Goal: Information Seeking & Learning: Learn about a topic

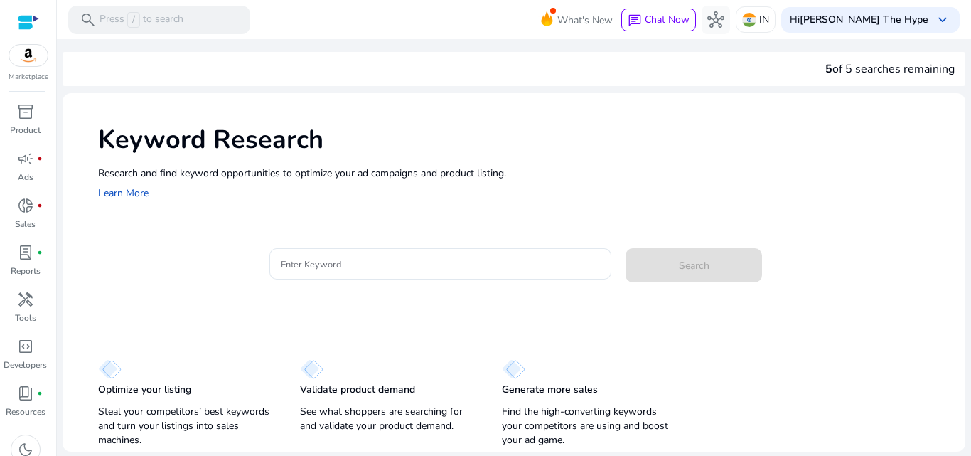
click at [419, 276] on div at bounding box center [441, 263] width 320 height 31
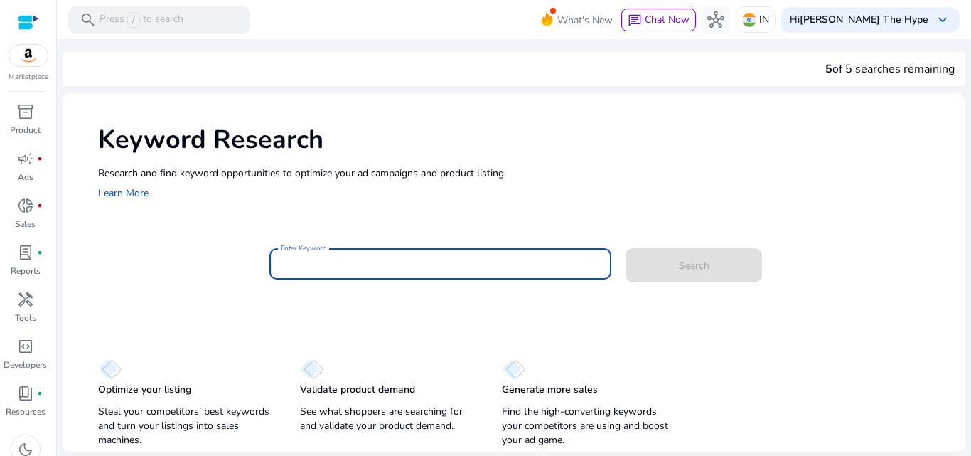
click at [419, 267] on input "Enter Keyword" at bounding box center [441, 264] width 320 height 16
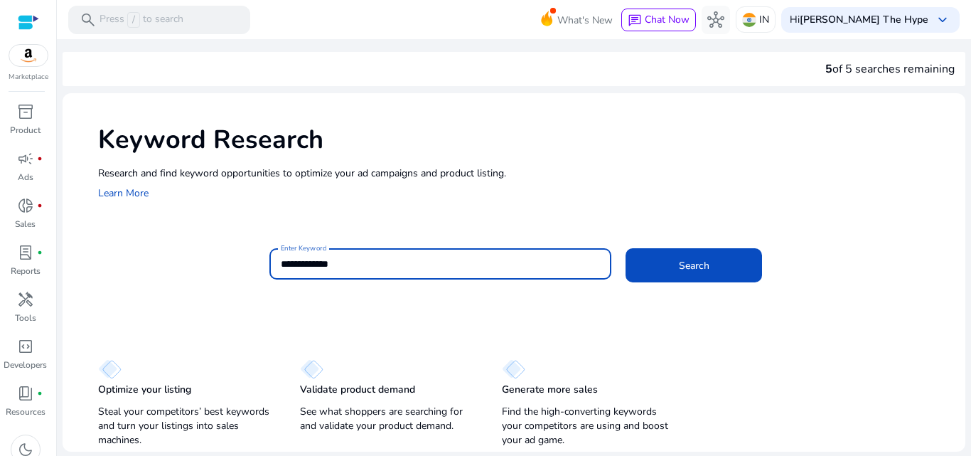
click at [626, 248] on button "Search" at bounding box center [694, 265] width 136 height 34
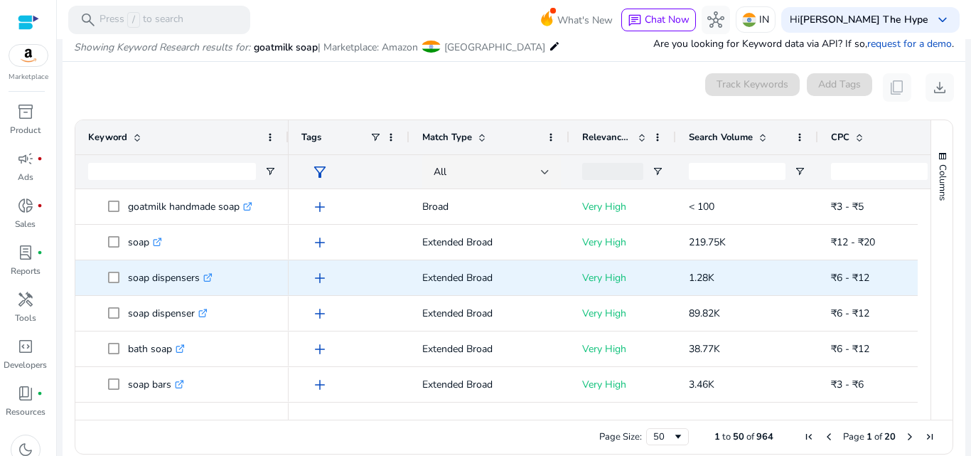
scroll to position [169, 0]
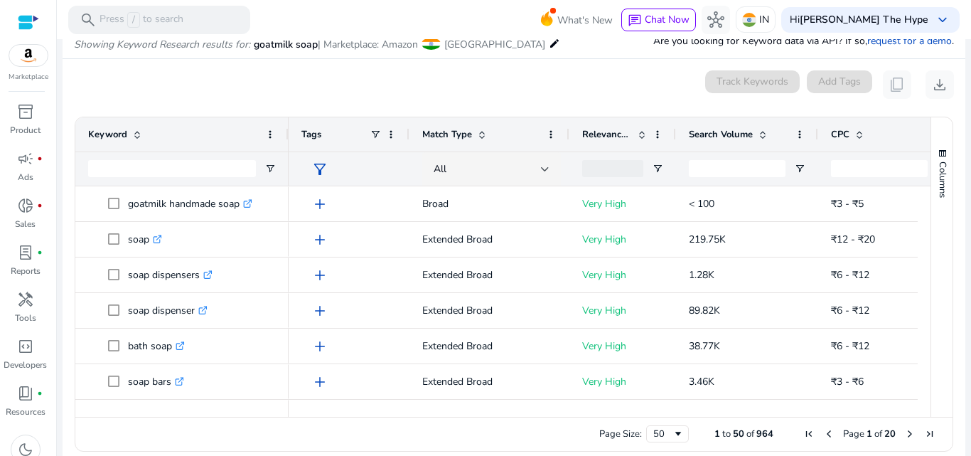
click at [757, 130] on span at bounding box center [762, 134] width 11 height 11
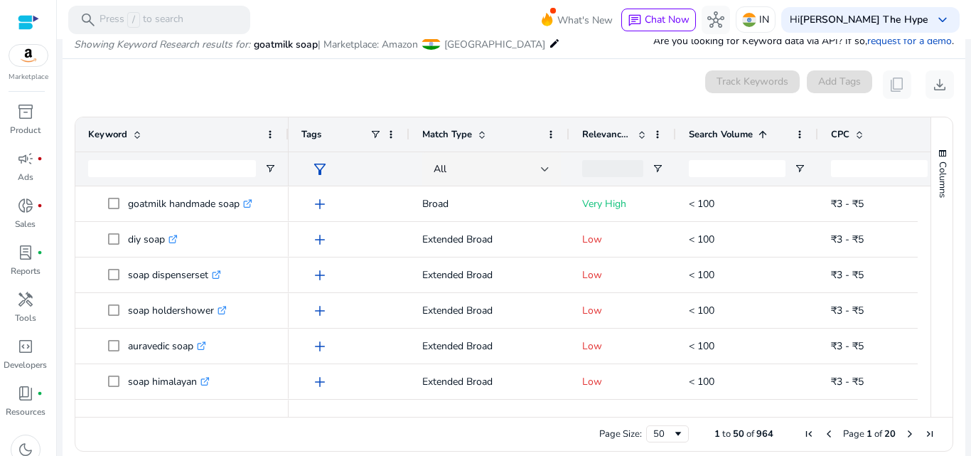
click at [757, 130] on span at bounding box center [762, 134] width 11 height 11
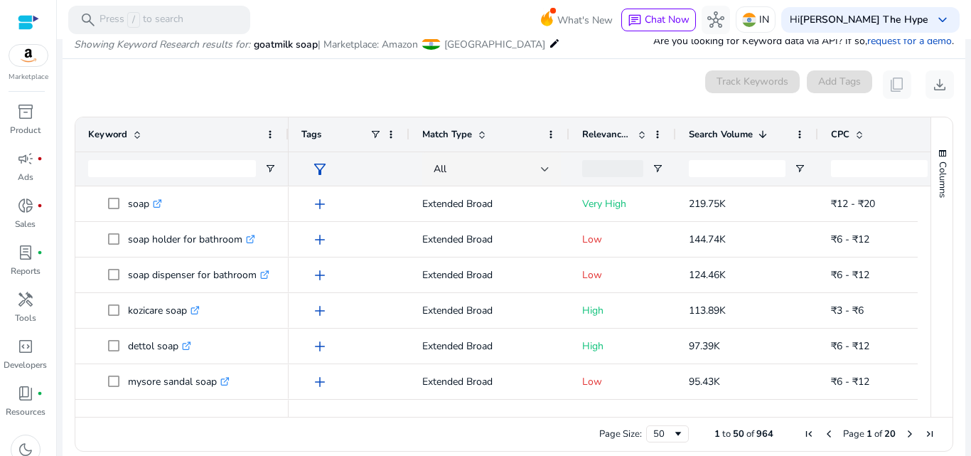
click at [636, 67] on mat-card "0 keyword(s) selected Track Keywords Add Tags content_copy download Press ENTER…" at bounding box center [514, 264] width 903 height 411
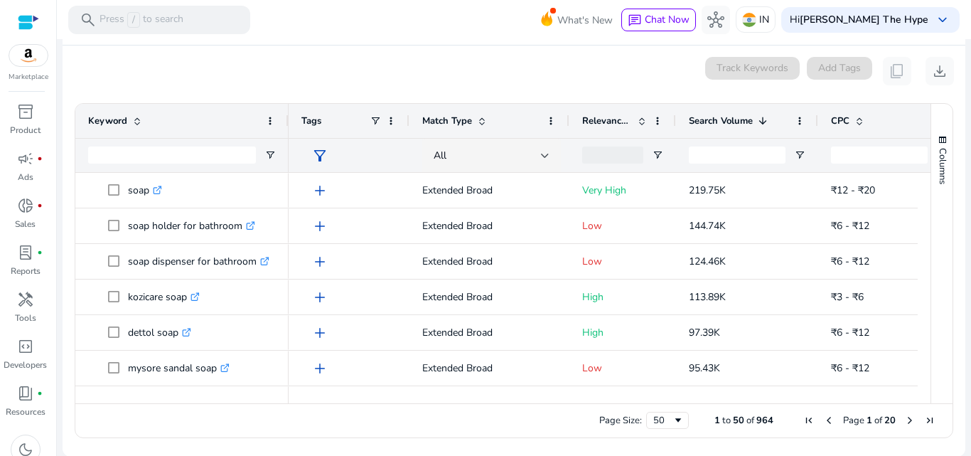
scroll to position [183, 0]
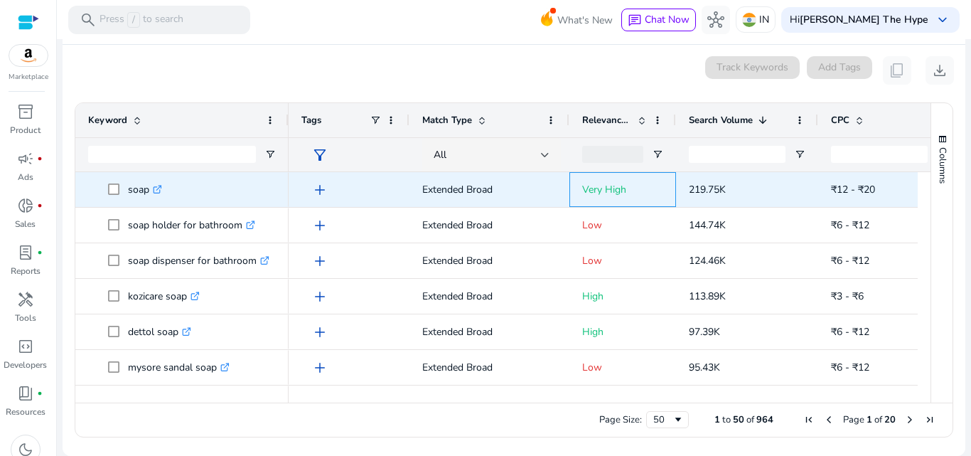
click at [666, 178] on div "Very High" at bounding box center [622, 189] width 107 height 35
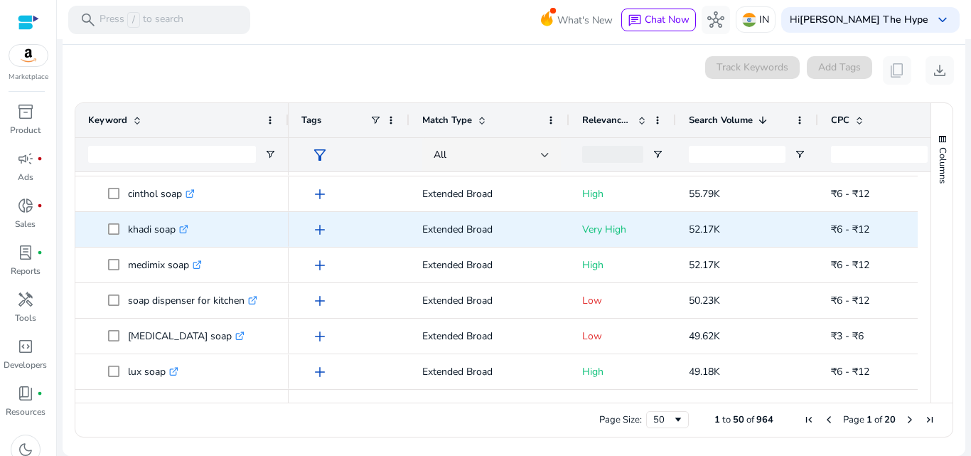
scroll to position [0, 0]
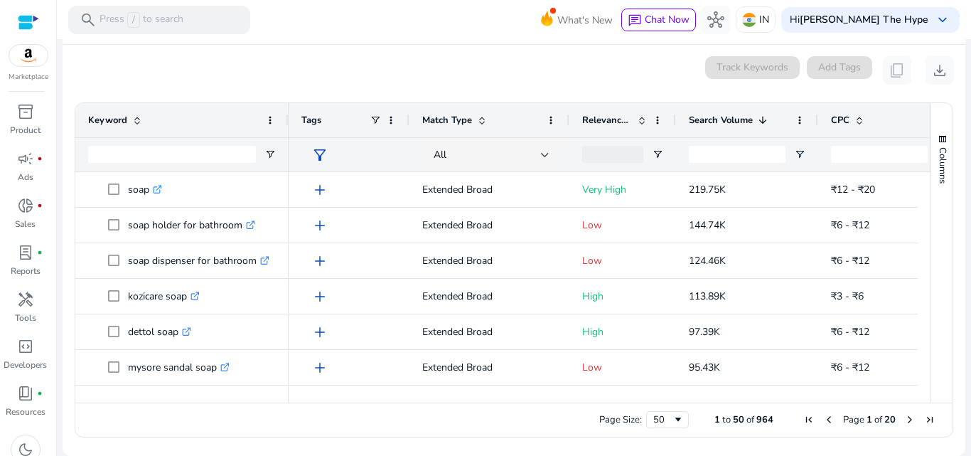
click at [738, 117] on span "Search Volume" at bounding box center [721, 120] width 64 height 13
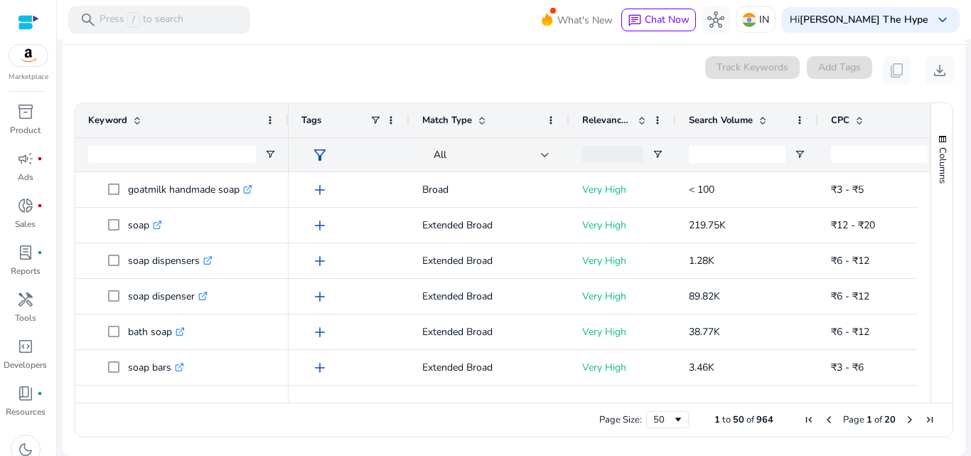
click at [630, 60] on div "0 keyword(s) selected Track Keywords Add Tags content_copy download" at bounding box center [514, 70] width 880 height 28
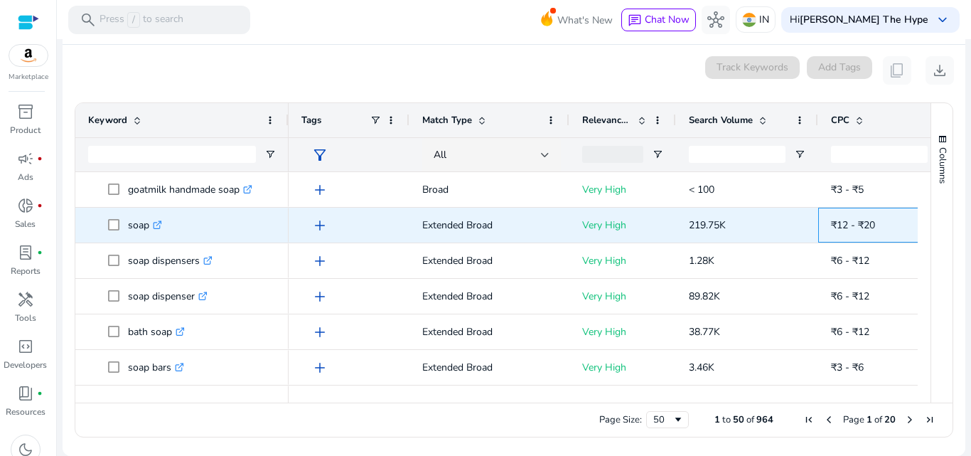
click at [850, 225] on span "₹12 - ₹20" at bounding box center [853, 225] width 44 height 14
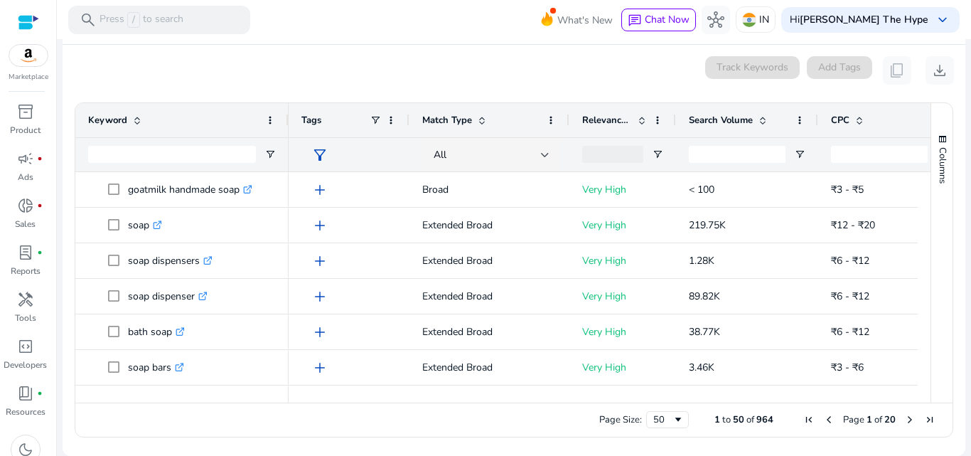
click at [621, 66] on div "0 keyword(s) selected Track Keywords Add Tags content_copy download" at bounding box center [514, 70] width 880 height 28
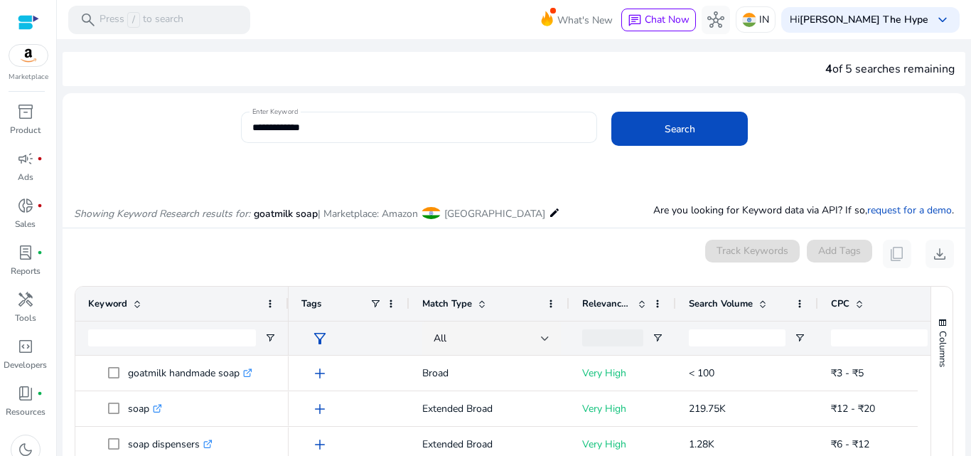
click at [540, 129] on input "**********" at bounding box center [419, 127] width 334 height 16
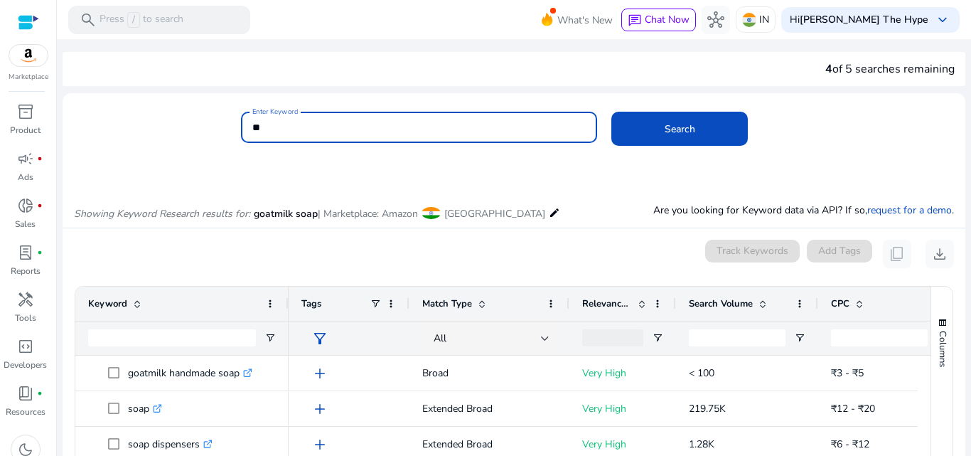
type input "*"
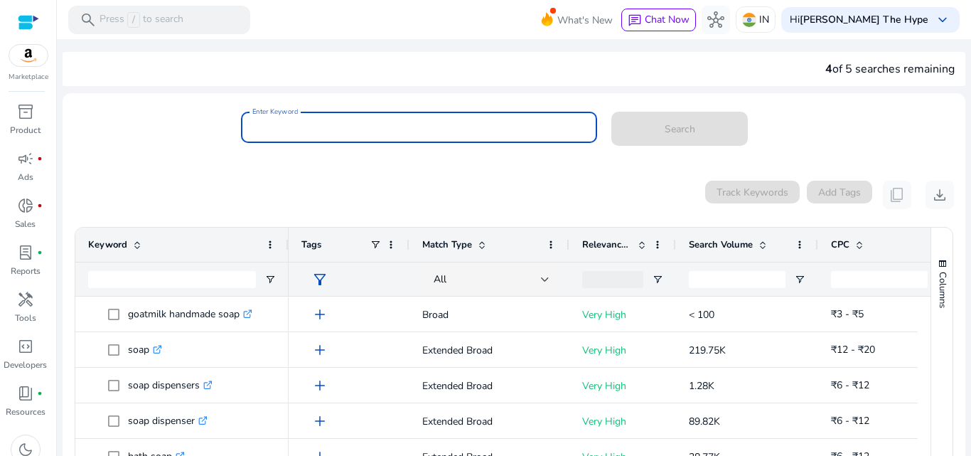
paste input "**********"
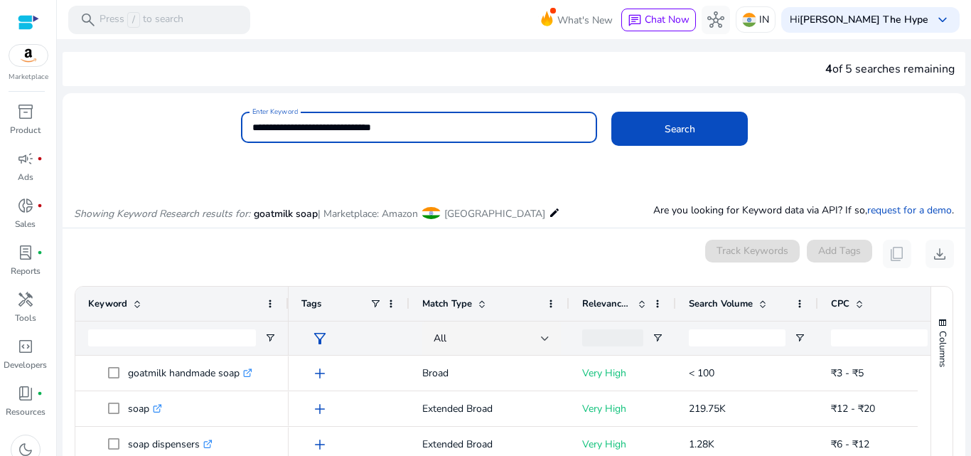
type input "**********"
click at [611, 112] on button "Search" at bounding box center [679, 129] width 136 height 34
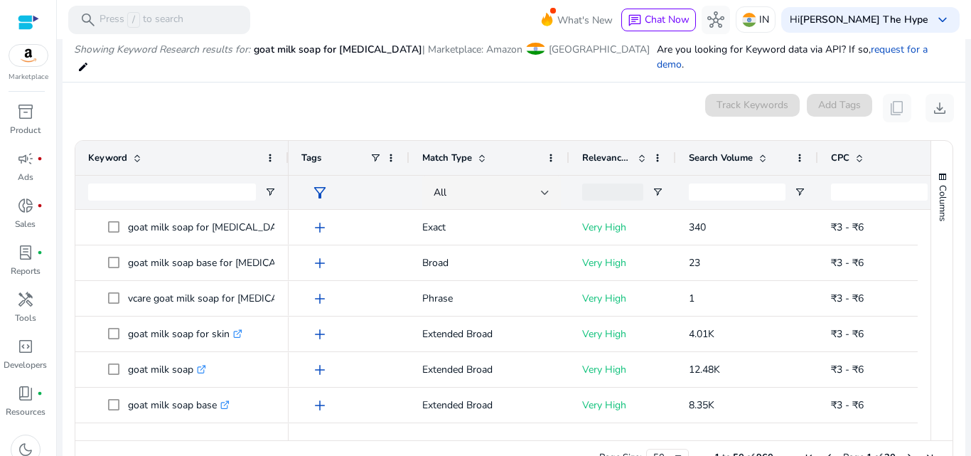
scroll to position [169, 0]
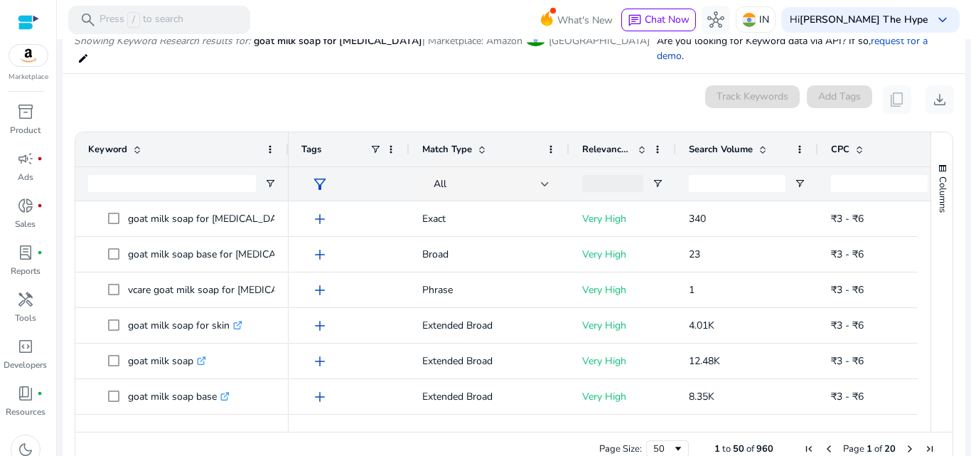
click at [543, 87] on div "0 keyword(s) selected Track Keywords Add Tags content_copy download" at bounding box center [514, 99] width 880 height 28
click at [739, 143] on span "Search Volume" at bounding box center [721, 149] width 64 height 13
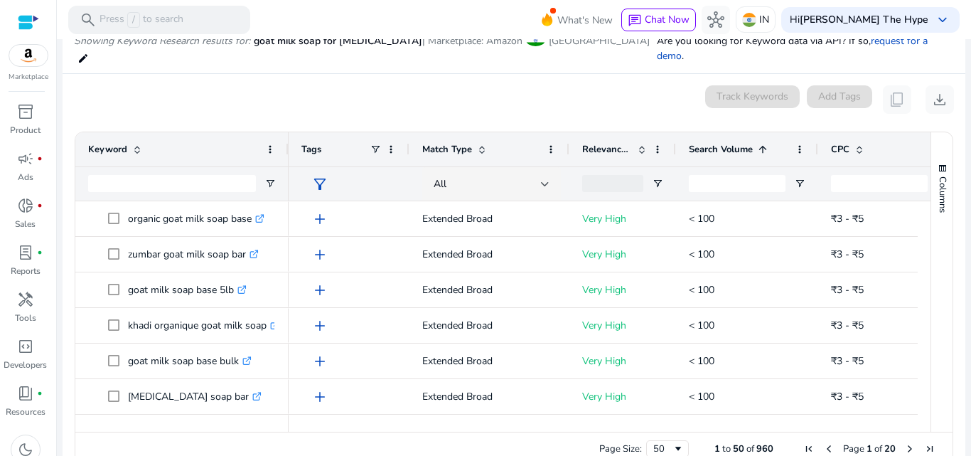
click at [739, 143] on span "Search Volume" at bounding box center [721, 149] width 64 height 13
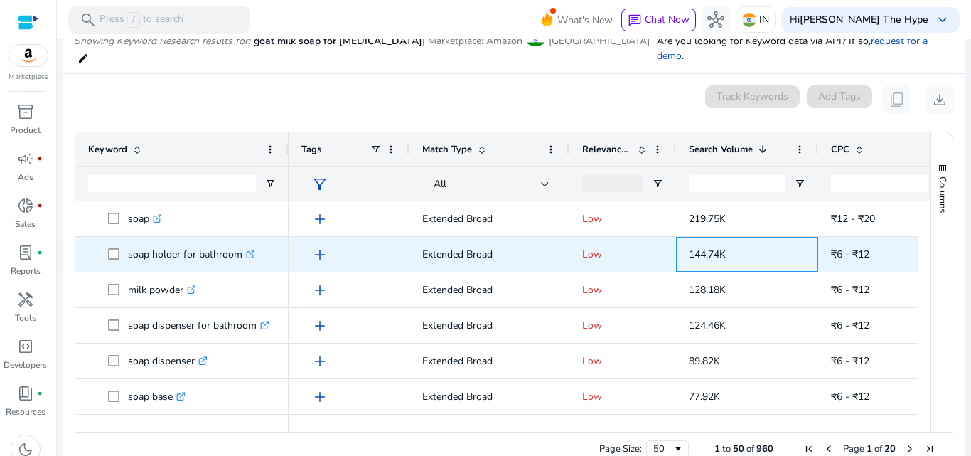
click at [722, 247] on span "144.74K" at bounding box center [707, 254] width 37 height 14
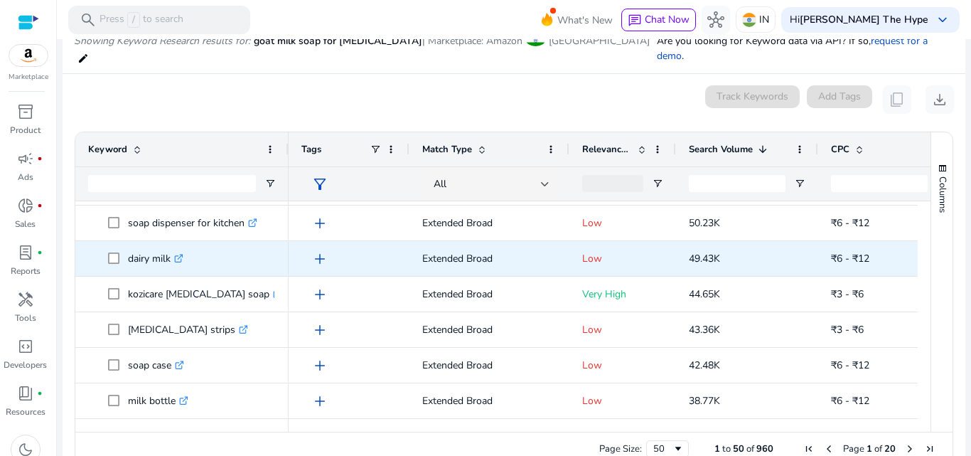
scroll to position [493, 0]
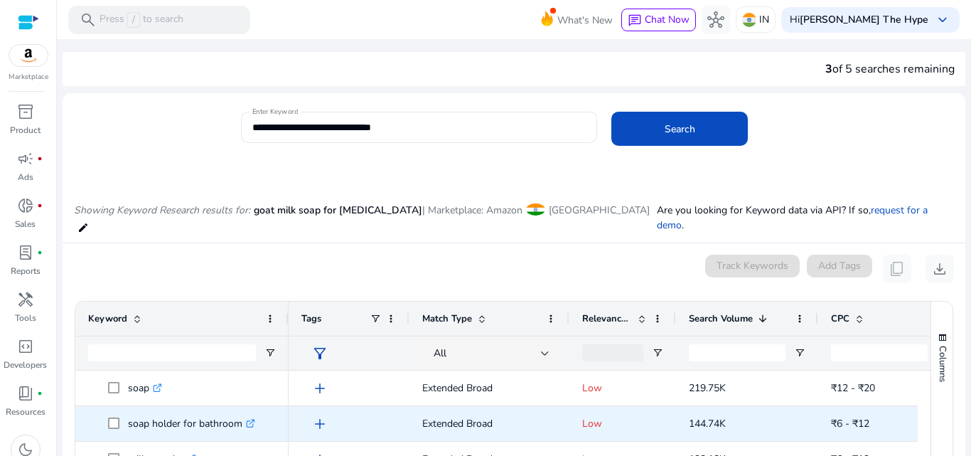
scroll to position [169, 0]
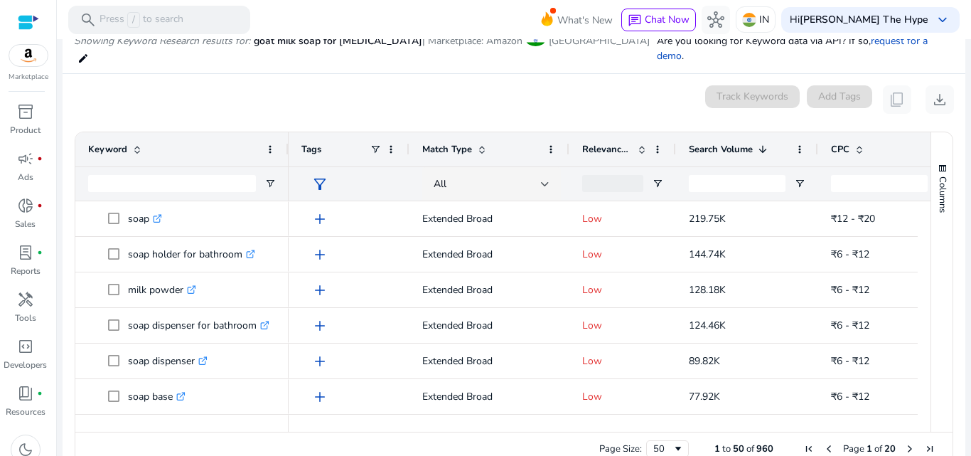
click at [221, 85] on div "0 keyword(s) selected Track Keywords Add Tags content_copy download" at bounding box center [514, 99] width 880 height 28
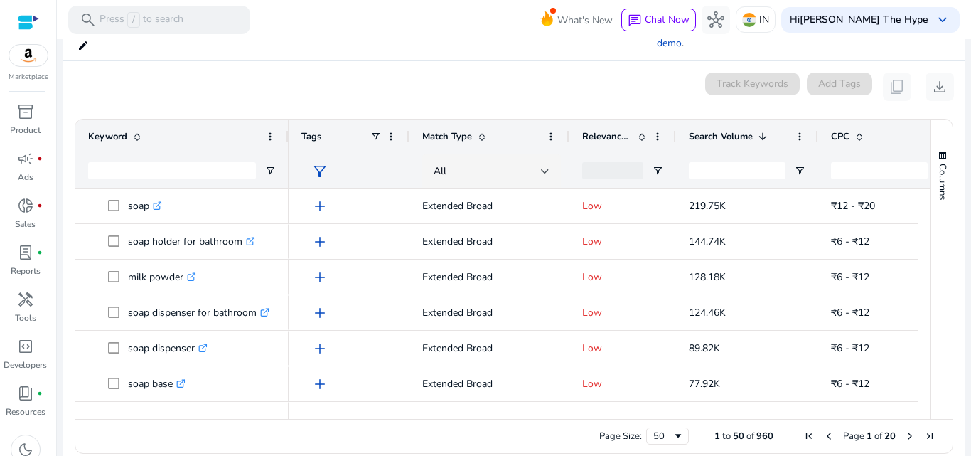
scroll to position [183, 0]
click at [221, 80] on div "0 keyword(s) selected Track Keywords Add Tags content_copy download" at bounding box center [514, 85] width 880 height 28
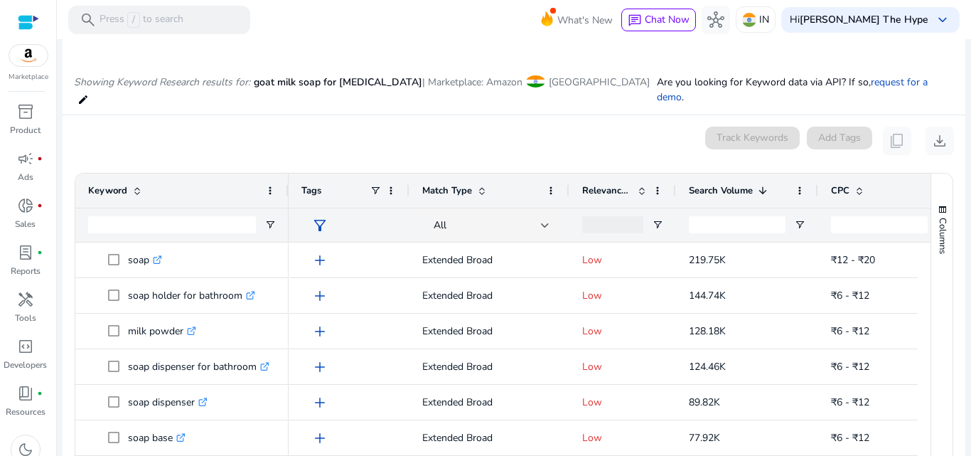
scroll to position [127, 0]
drag, startPoint x: 0, startPoint y: 0, endPoint x: 221, endPoint y: 80, distance: 235.2
click at [221, 80] on icon "Showing Keyword Research results for:" at bounding box center [162, 84] width 176 height 14
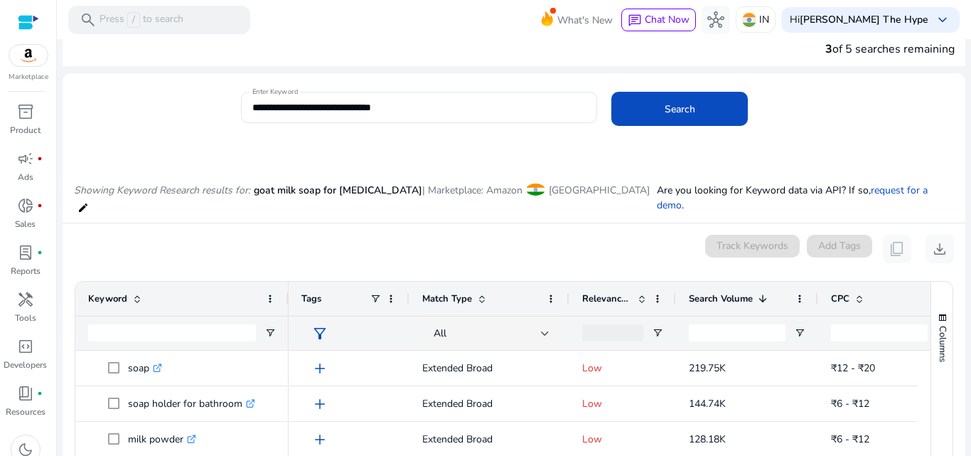
scroll to position [0, 0]
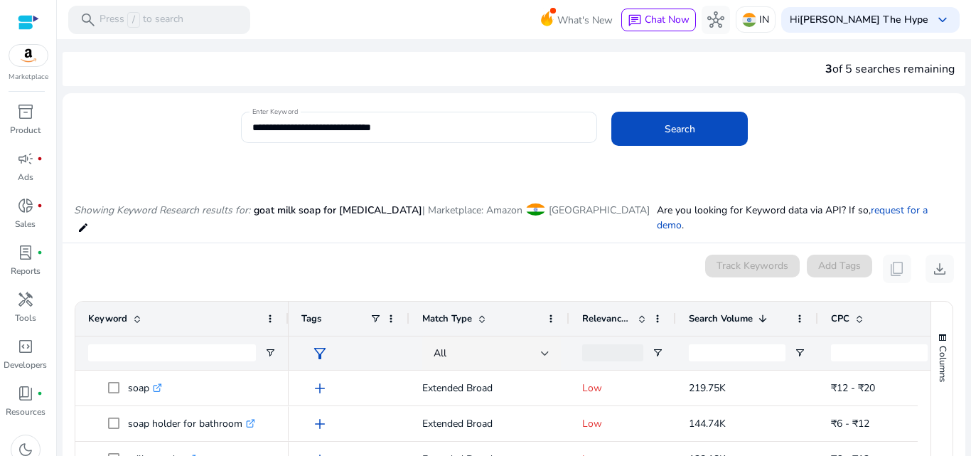
click at [604, 312] on span "Relevance Score" at bounding box center [607, 318] width 50 height 13
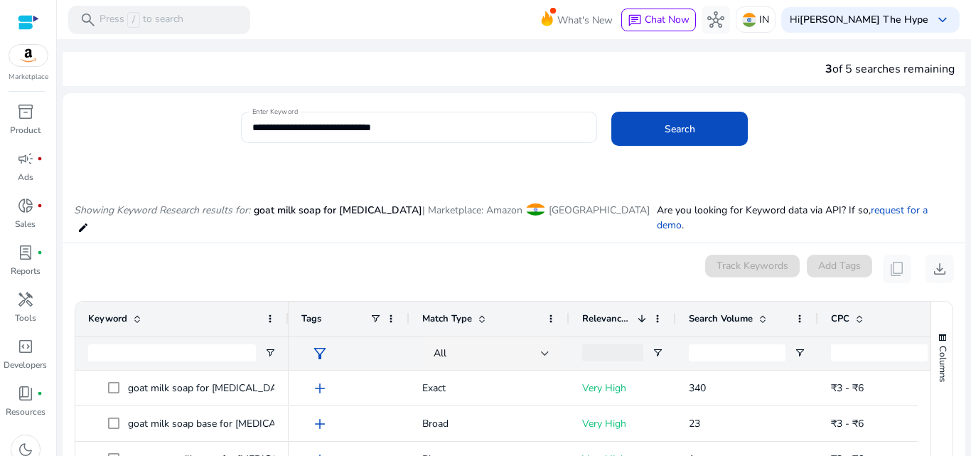
click at [593, 267] on div "0 keyword(s) selected Track Keywords Add Tags content_copy download" at bounding box center [514, 269] width 880 height 28
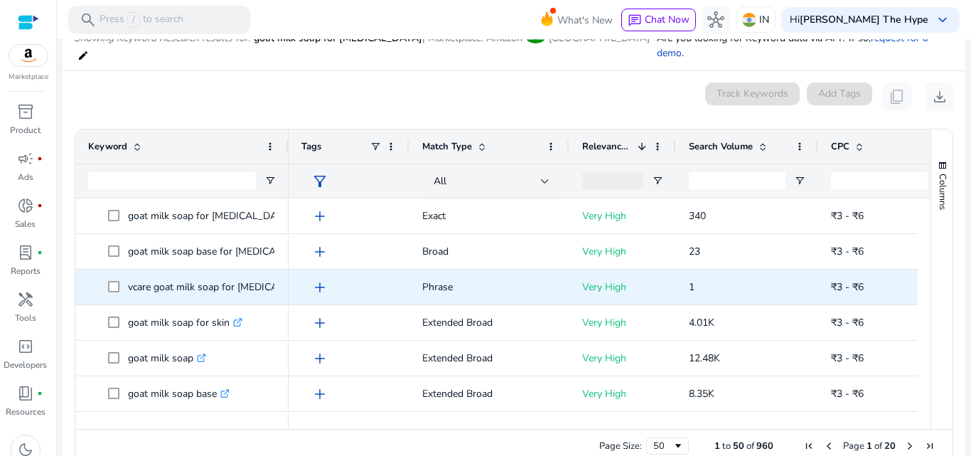
scroll to position [183, 0]
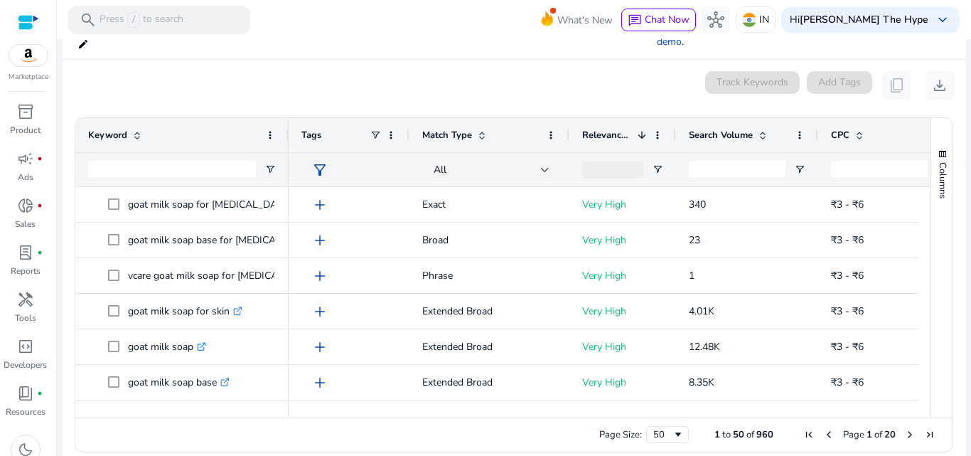
click at [722, 129] on span "Search Volume" at bounding box center [721, 135] width 64 height 13
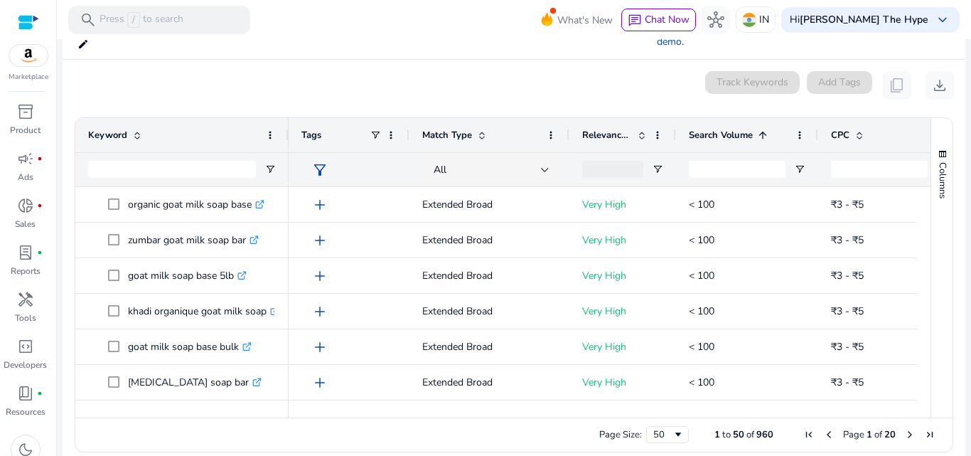
click at [722, 129] on span "Search Volume" at bounding box center [721, 135] width 64 height 13
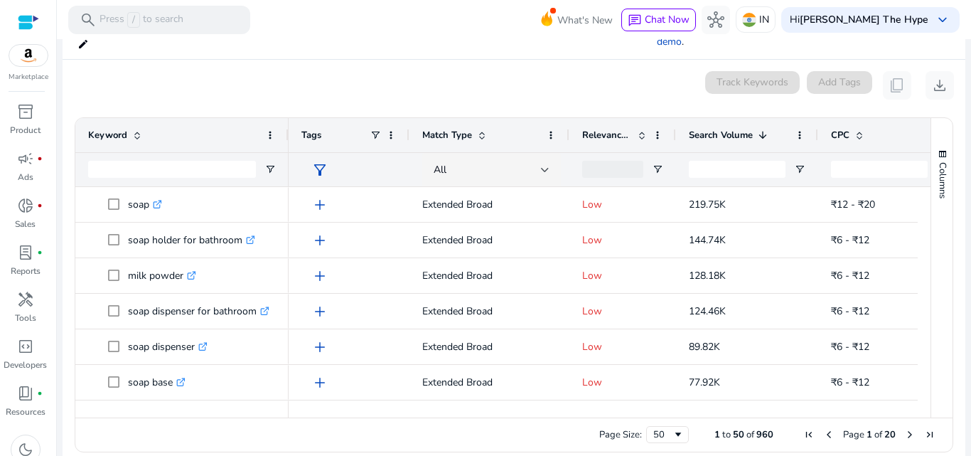
click at [722, 129] on span "Search Volume" at bounding box center [721, 135] width 64 height 13
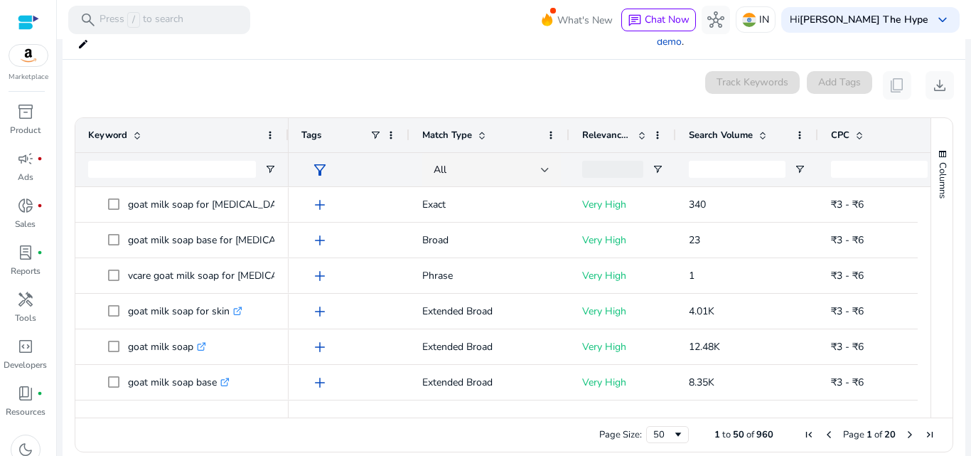
click at [539, 60] on mat-card "0 keyword(s) selected Track Keywords Add Tags content_copy download Press SPACE…" at bounding box center [514, 265] width 903 height 411
